Goal: Obtain resource: Download file/media

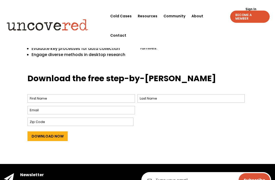
scroll to position [191, 0]
click at [39, 94] on input "First" at bounding box center [82, 98] width 108 height 8
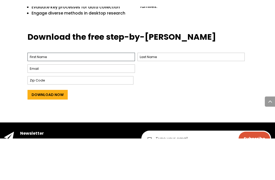
type input "Ambrosia"
click at [120, 106] on input "Email *" at bounding box center [82, 110] width 108 height 8
click at [158, 94] on input "Last" at bounding box center [192, 98] width 108 height 8
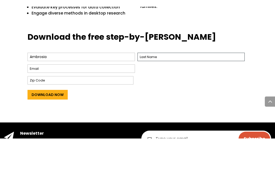
type input "Bouma"
click at [122, 106] on input "Email *" at bounding box center [82, 110] width 108 height 8
click at [118, 106] on input "Email *" at bounding box center [82, 110] width 108 height 8
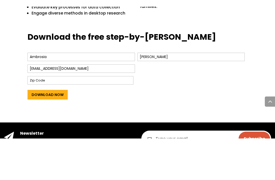
type input "Yoyomushroom28@gmail.com"
click at [114, 118] on input "Zip Code" at bounding box center [81, 122] width 106 height 8
type input "3205"
click at [55, 132] on input "Download Now" at bounding box center [48, 137] width 40 height 10
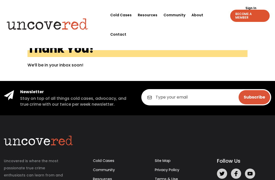
click at [127, 19] on link "Cold Cases" at bounding box center [120, 14] width 21 height 19
